Goal: Information Seeking & Learning: Compare options

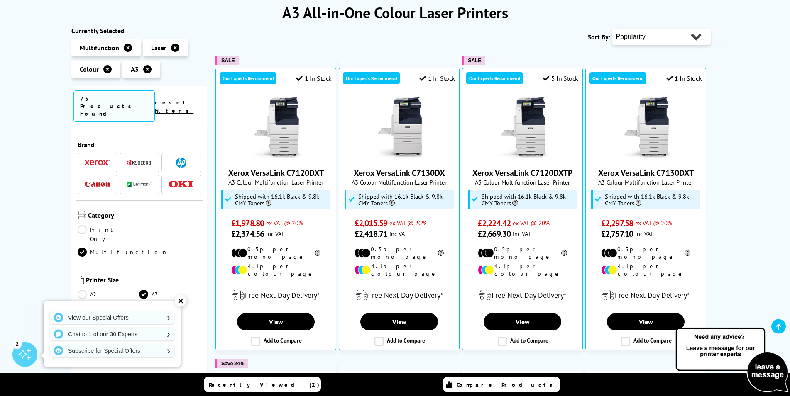
scroll to position [111, 0]
click at [183, 305] on div "✕" at bounding box center [181, 301] width 12 height 12
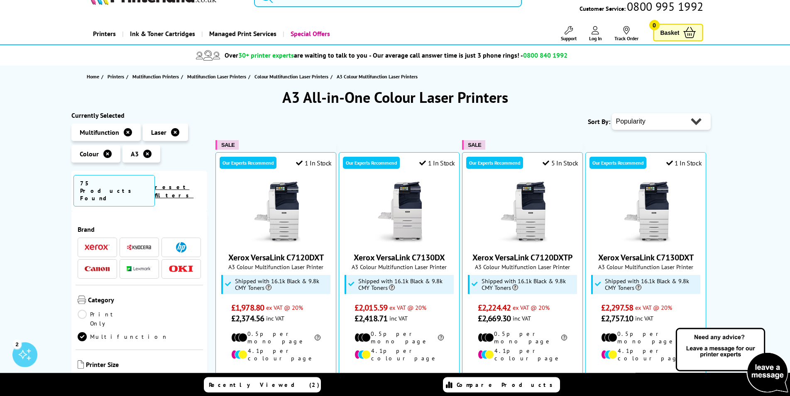
scroll to position [25, 0]
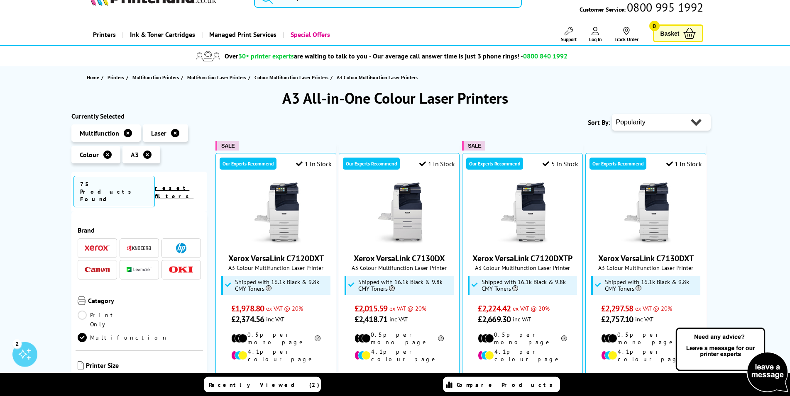
click at [612, 114] on select "Popularity Rating Price - Low to High Price - High to Low Running Costs - Low t…" at bounding box center [661, 122] width 99 height 17
select select "Price Ascending"
click option "Price - Low to High" at bounding box center [0, 0] width 0 height 0
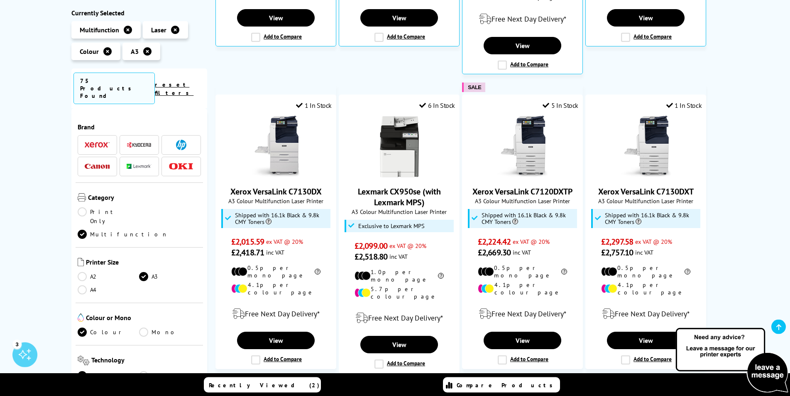
scroll to position [415, 0]
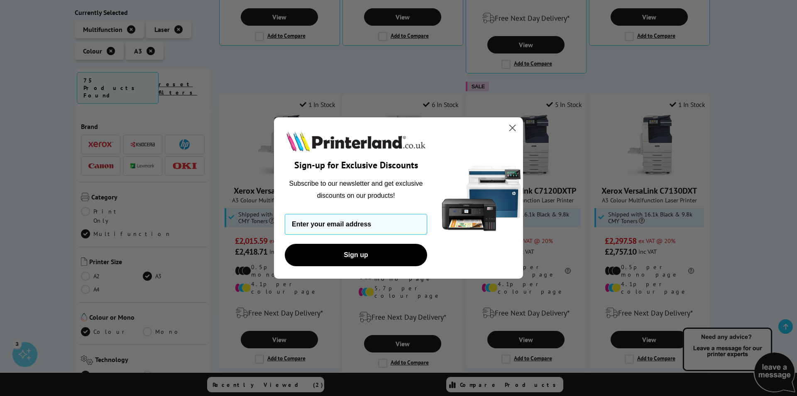
click at [513, 127] on circle "Close dialog" at bounding box center [512, 128] width 14 height 14
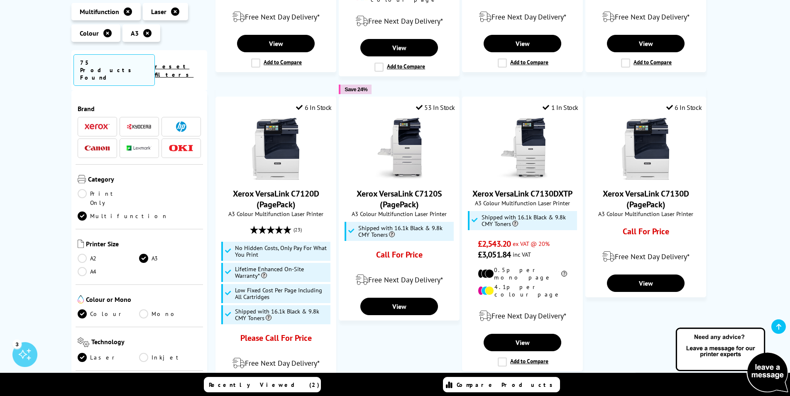
scroll to position [780, 0]
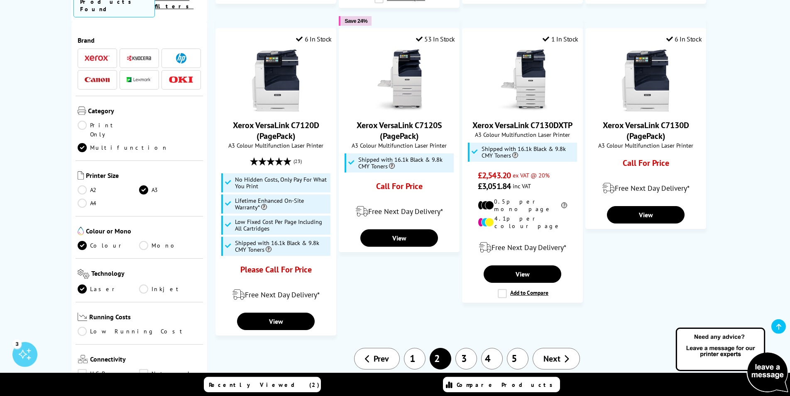
click at [422, 348] on link "1" at bounding box center [415, 359] width 22 height 22
